Goal: Communication & Community: Answer question/provide support

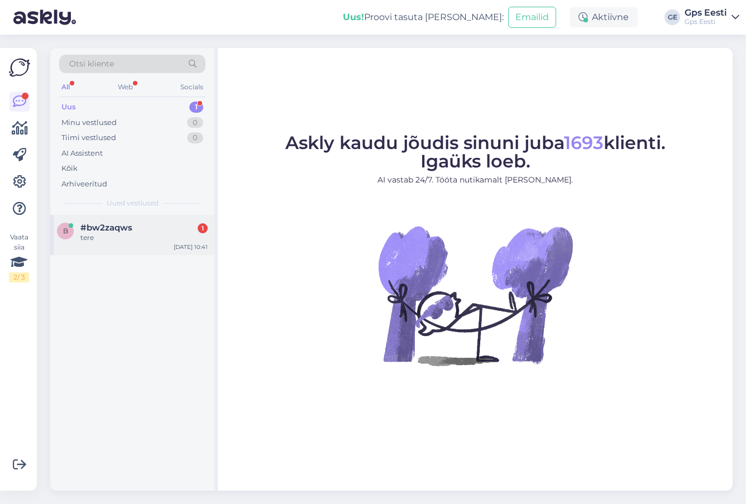
click at [83, 227] on span "#bw2zaqws" at bounding box center [106, 228] width 52 height 10
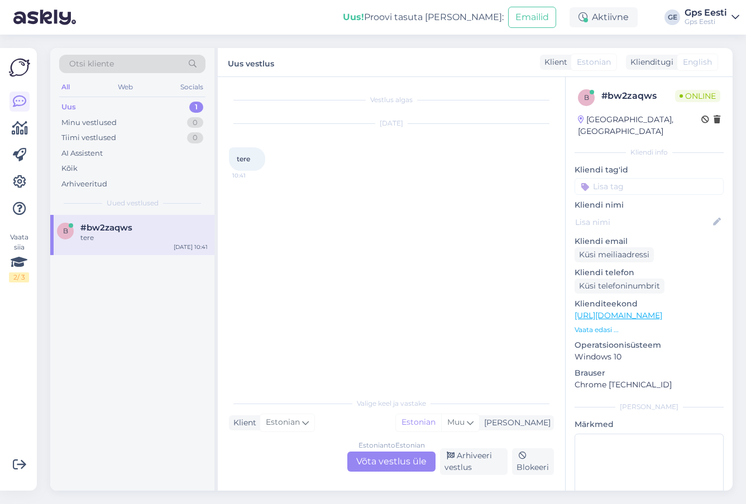
click at [389, 459] on div "Estonian to Estonian Võta vestlus üle" at bounding box center [391, 462] width 88 height 20
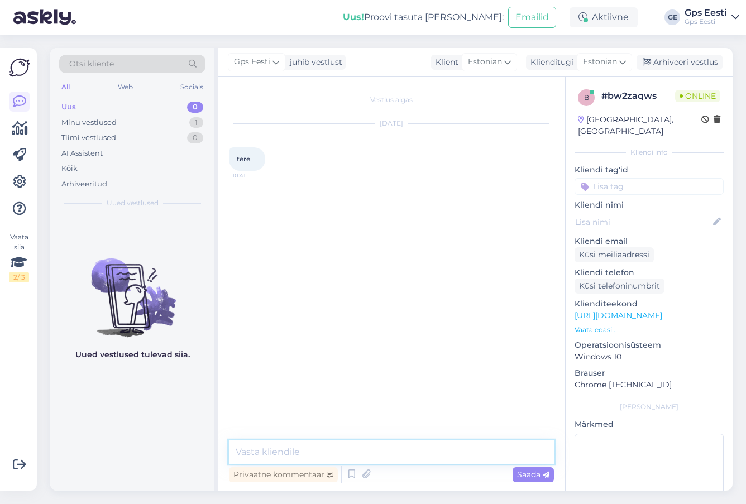
click at [364, 454] on textarea at bounding box center [391, 452] width 325 height 23
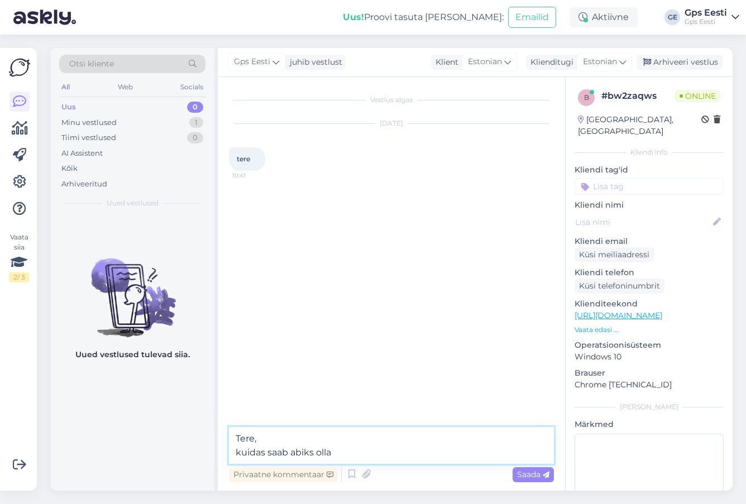
type textarea "Tere, kuidas saab abiks olla?"
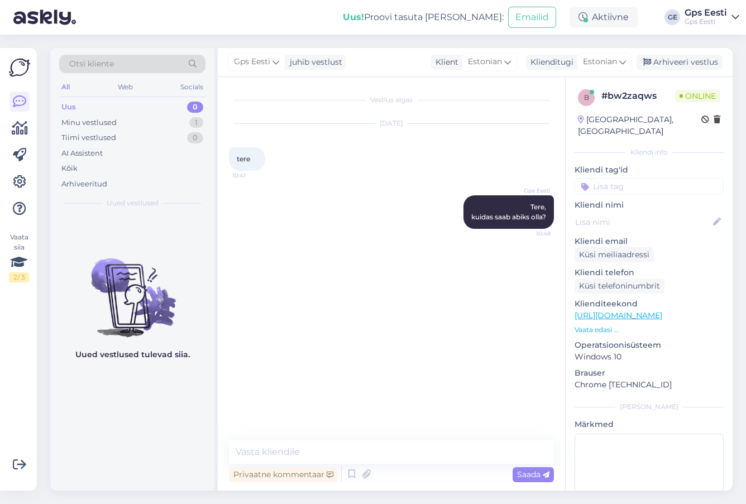
click at [370, 298] on div "Vestlus algas [DATE] tere 10:41 Gps Eesti Tere, kuidas saab abiks olla? 10:48" at bounding box center [396, 259] width 335 height 342
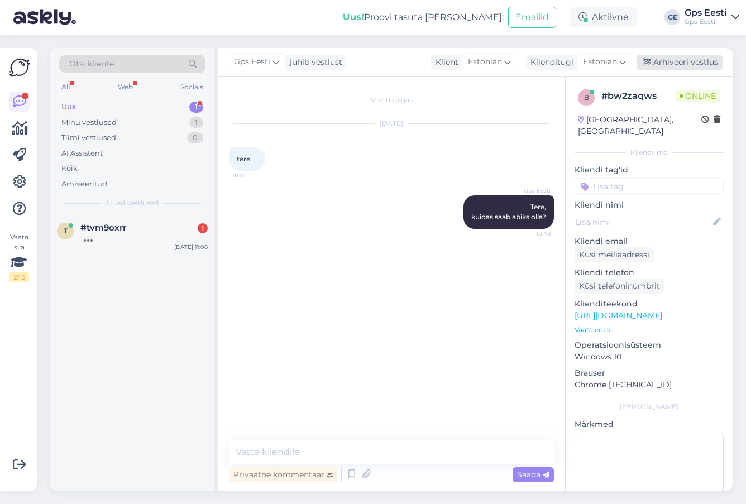
click at [667, 57] on div "Arhiveeri vestlus" at bounding box center [680, 62] width 86 height 15
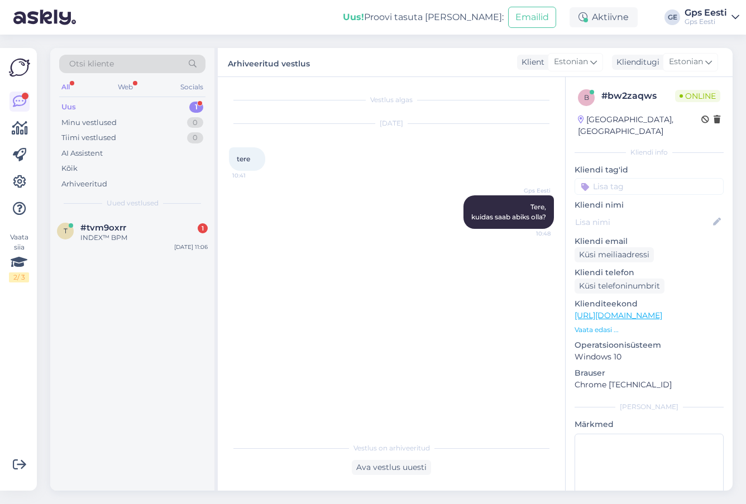
click at [127, 213] on div "Otsi kliente All Web Socials Uus 1 Minu vestlused 0 Tiimi vestlused 0 AI Assist…" at bounding box center [132, 131] width 164 height 167
click at [123, 230] on span "#tvm9oxrr" at bounding box center [103, 228] width 46 height 10
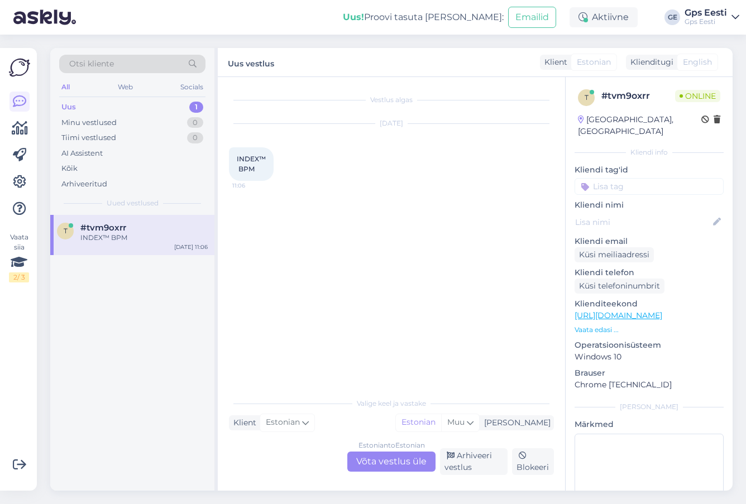
click at [378, 461] on div "Estonian to Estonian Võta vestlus üle" at bounding box center [391, 462] width 88 height 20
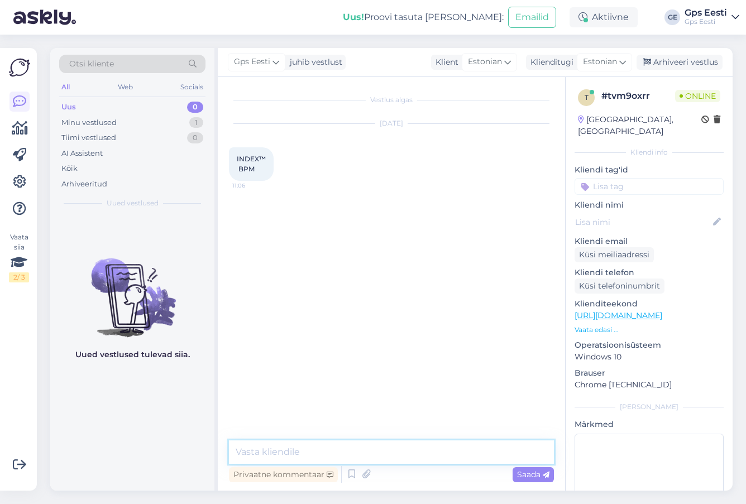
click at [302, 449] on textarea at bounding box center [391, 452] width 325 height 23
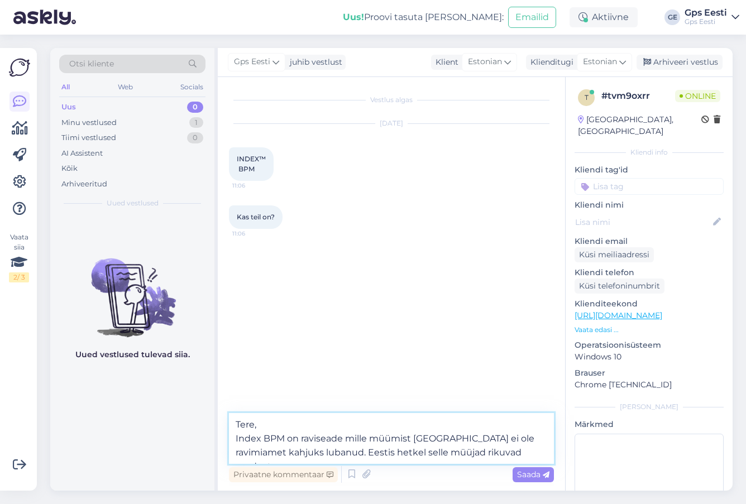
type textarea "Tere, Index BPM on raviseade mille müümist [GEOGRAPHIC_DATA] ei ole ravimiamet …"
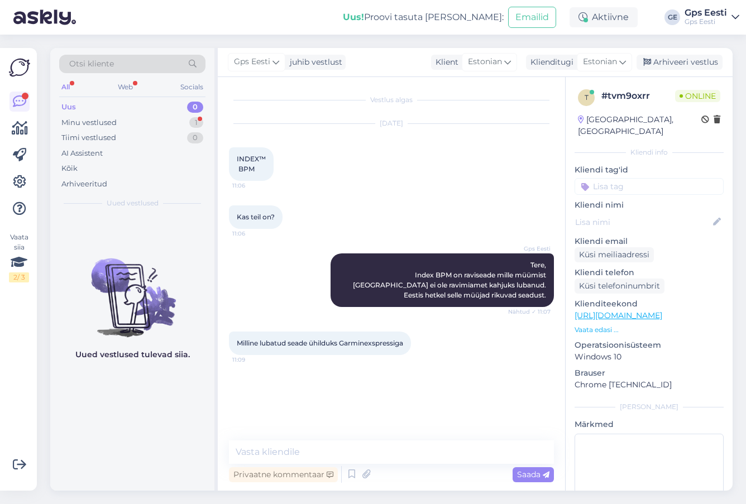
click at [165, 432] on div "Uued vestlused tulevad siia." at bounding box center [132, 353] width 164 height 276
click at [361, 449] on textarea at bounding box center [391, 452] width 325 height 23
type textarea "Garminil"
type textarea "Oleneb, mis seadet te"
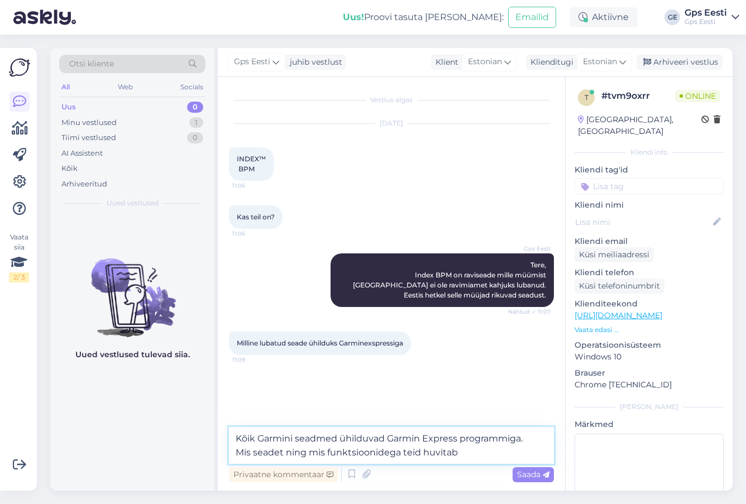
type textarea "Kõik Garmini seadmed ühilduvad Garmin Express programmiga. Mis seadet ning mis …"
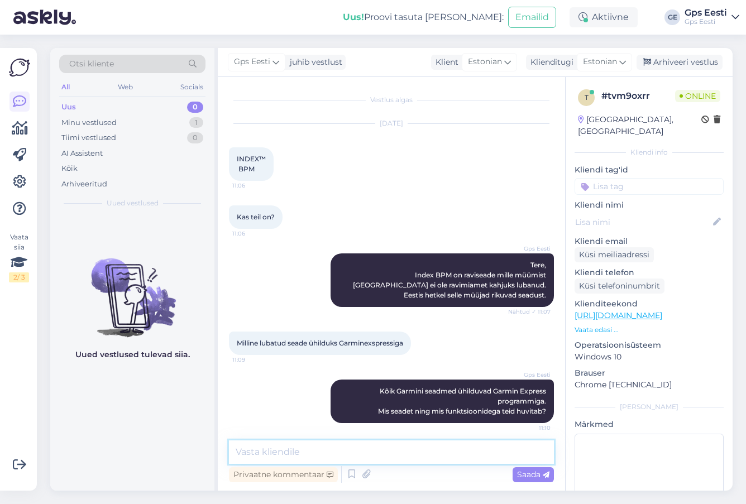
scroll to position [5, 0]
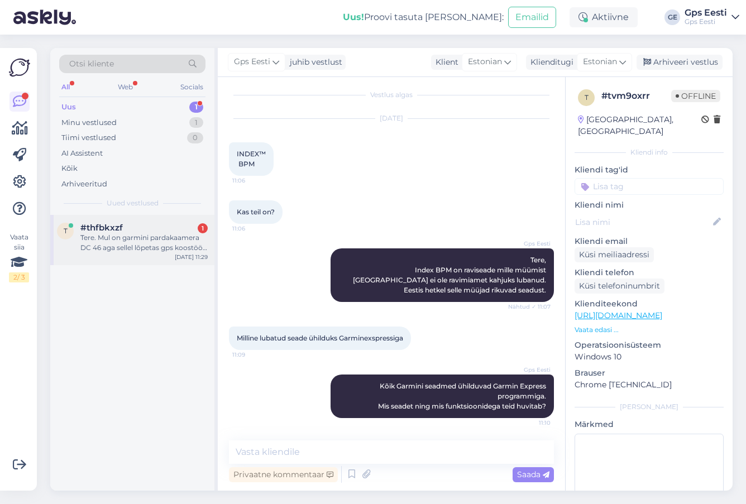
click at [108, 243] on div "Tere. Mul on garmini pardakaamera DC 46 aga sellel lõpetas gps koostöö. Kas par…" at bounding box center [143, 243] width 127 height 20
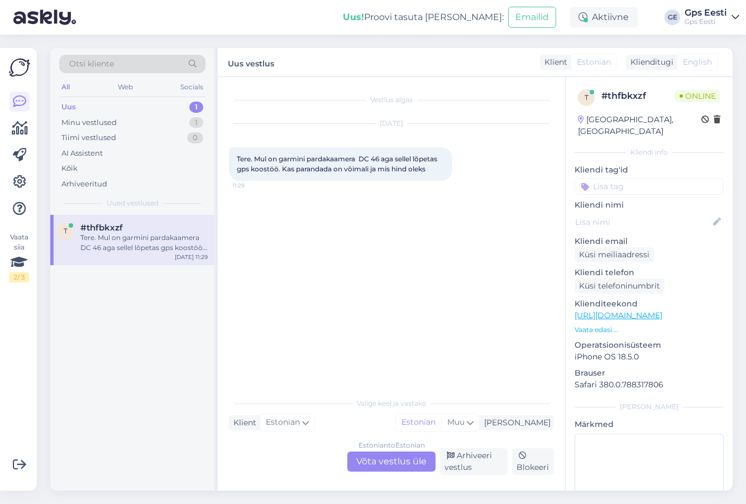
click at [375, 473] on div "Estonian to Estonian Võta vestlus üle Arhiveeri vestlus Blokeeri" at bounding box center [391, 462] width 325 height 27
click at [375, 458] on div "Estonian to Estonian Võta vestlus üle" at bounding box center [391, 462] width 88 height 20
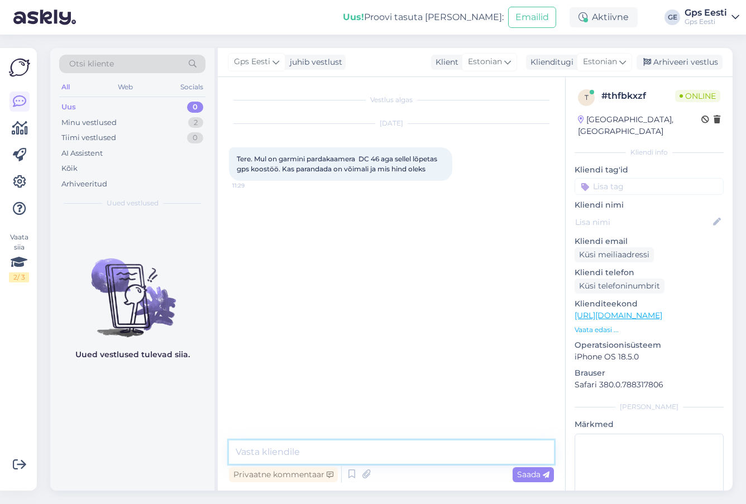
click at [330, 446] on textarea at bounding box center [391, 452] width 325 height 23
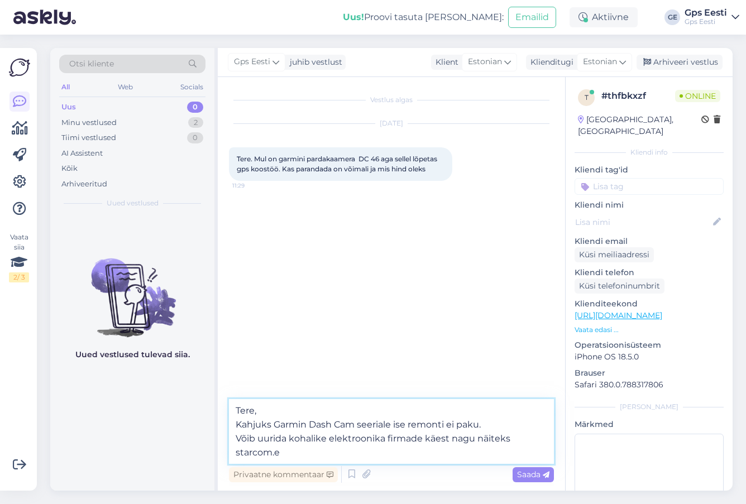
type textarea "Tere, Kahjuks Garmin Dash Cam seeriale ise remonti ei paku. Võib uurida kohalik…"
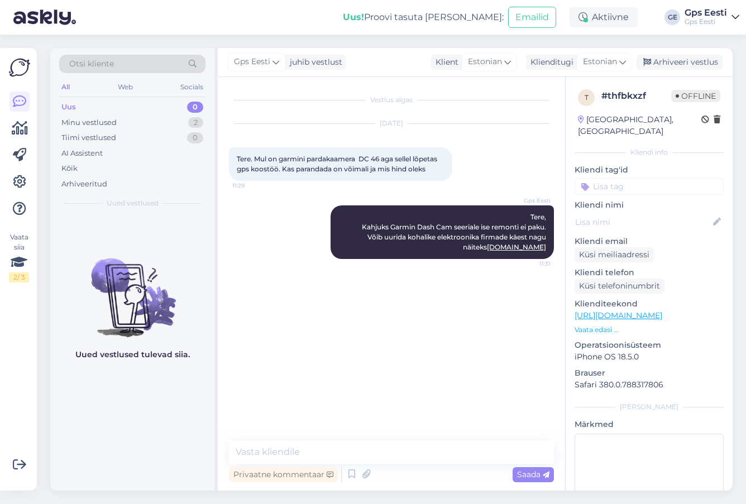
click at [364, 322] on div "Vestlus algas [DATE] Tere. Mul on garmini pardakaamera DC 46 aga sellel lõpetas…" at bounding box center [396, 259] width 335 height 342
click at [674, 61] on div "Arhiveeri vestlus" at bounding box center [680, 62] width 86 height 15
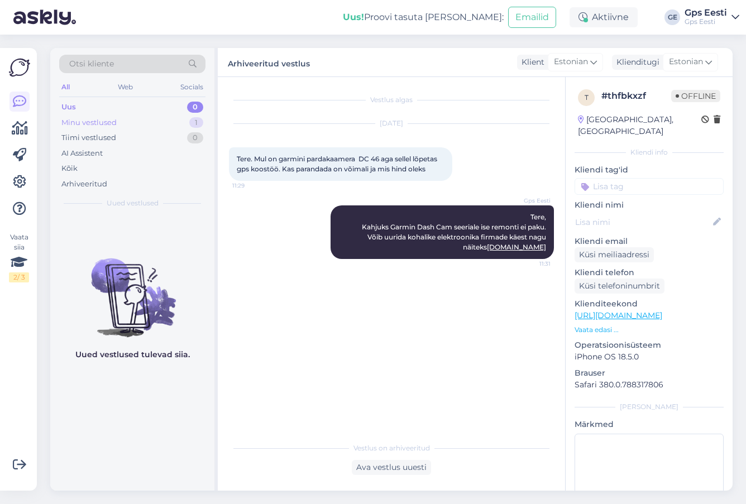
click at [159, 119] on div "Minu vestlused 1" at bounding box center [132, 123] width 146 height 16
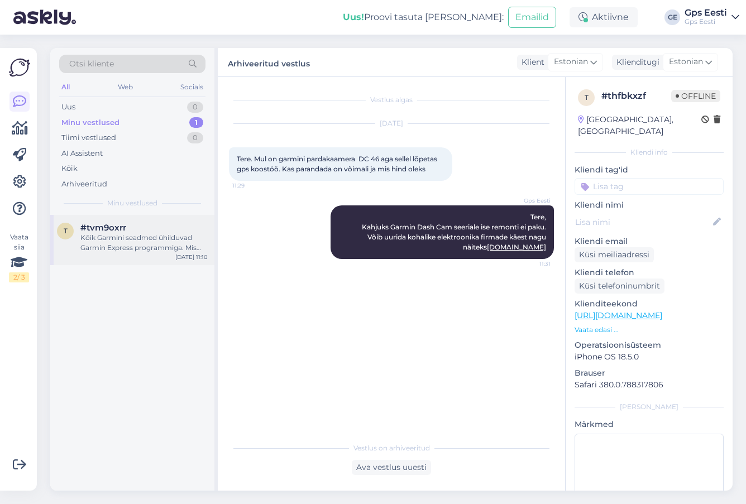
click at [125, 246] on div "Kõik Garmini seadmed ühilduvad Garmin Express programmiga. Mis seadet ning mis …" at bounding box center [143, 243] width 127 height 20
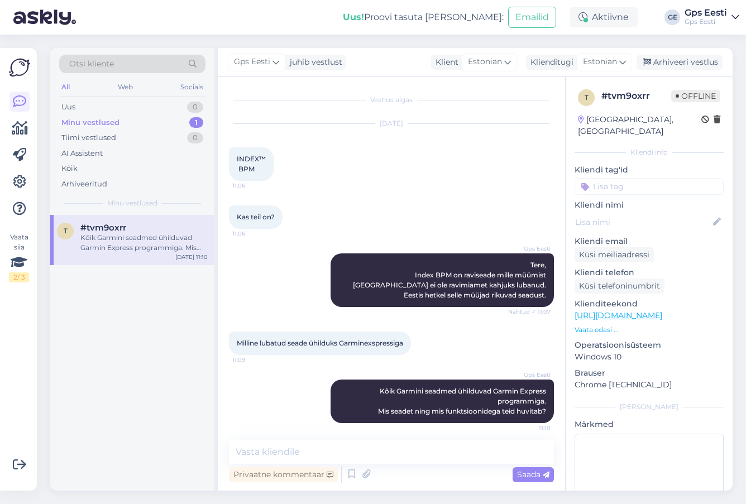
scroll to position [5, 0]
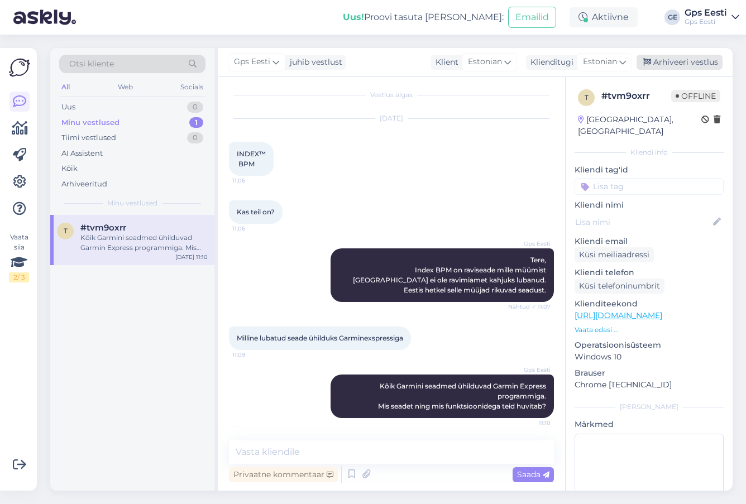
click at [680, 60] on div "Arhiveeri vestlus" at bounding box center [680, 62] width 86 height 15
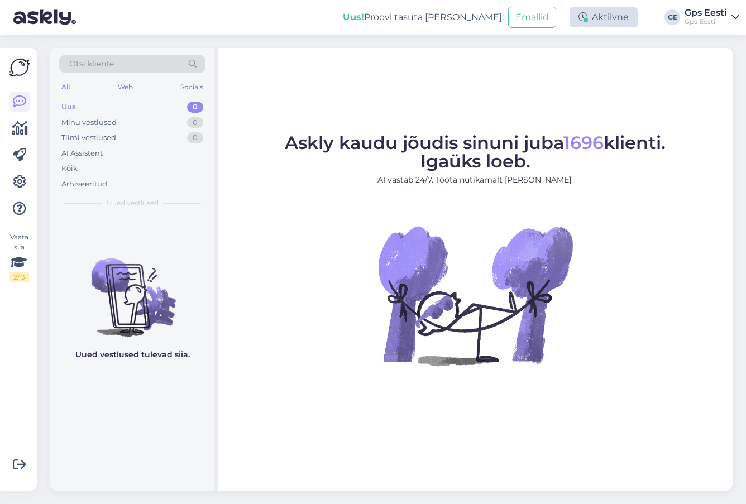
click at [618, 21] on div "Aktiivne" at bounding box center [604, 17] width 68 height 20
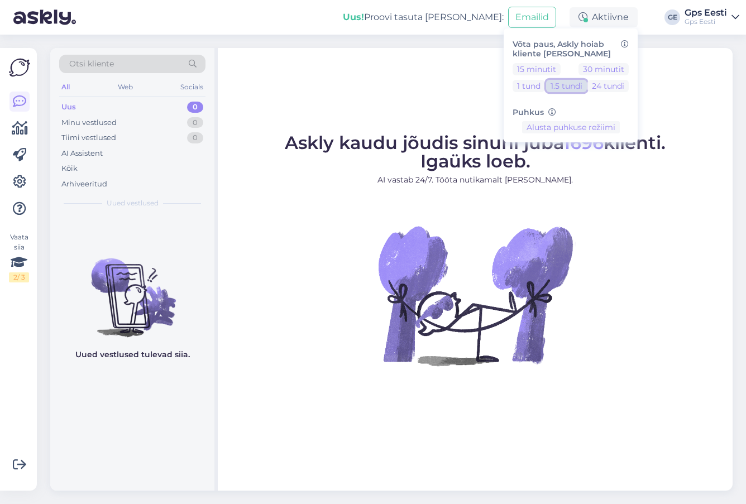
click at [565, 86] on button "1.5 tundi" at bounding box center [566, 86] width 41 height 12
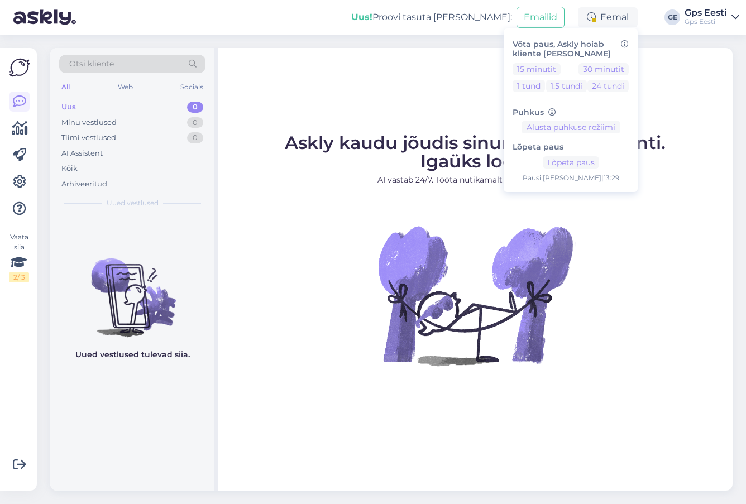
drag, startPoint x: 365, startPoint y: 110, endPoint x: 346, endPoint y: 103, distance: 20.3
click at [365, 109] on div "Askly kaudu jõudis sinuni juba 1696 klienti. Igaüks loeb. AI vastab 24/7. Tööta…" at bounding box center [475, 269] width 515 height 443
